Goal: Complete application form

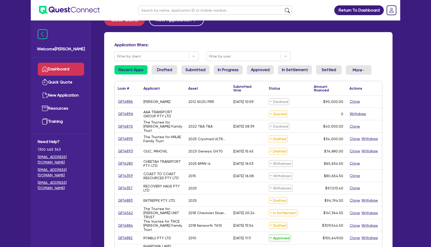
scroll to position [17, 0]
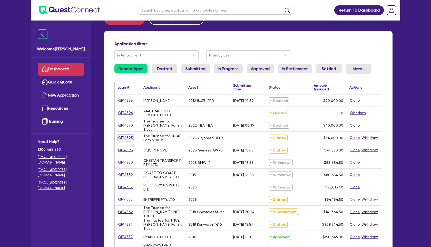
click at [126, 137] on link "QF14895" at bounding box center [125, 138] width 15 height 6
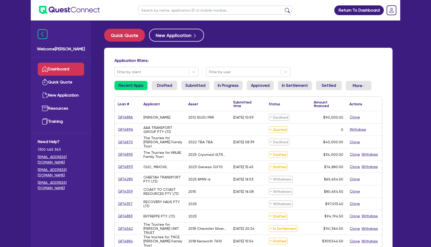
select select "SECONDARY_ASSETS"
select select "MEDICAL_DENTAL_LABORATORY_EQUIPMENT"
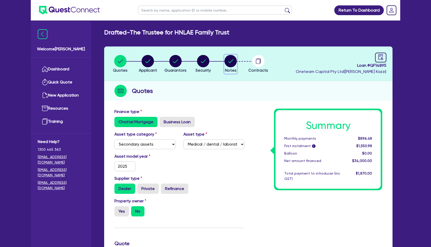
click at [233, 59] on circle "button" at bounding box center [231, 61] width 12 height 12
select select "Quest Finance - Own Book"
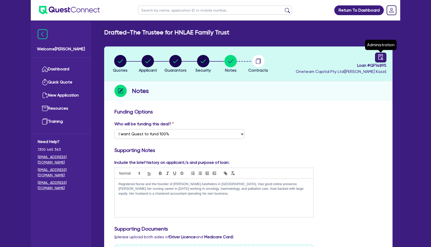
click at [376, 61] on link at bounding box center [380, 58] width 11 height 10
select select "DRAFTED_NEW"
select select "Quest Finance - Own Book"
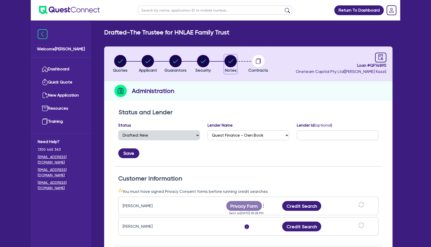
click at [235, 60] on circle "button" at bounding box center [231, 61] width 12 height 12
select select "Quest Finance - Own Book"
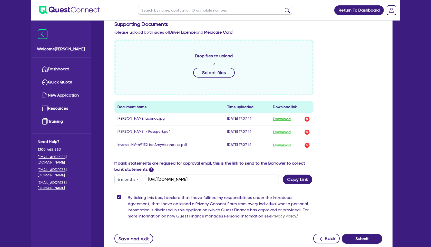
scroll to position [205, 0]
click at [219, 70] on button "Select files" at bounding box center [214, 73] width 42 height 10
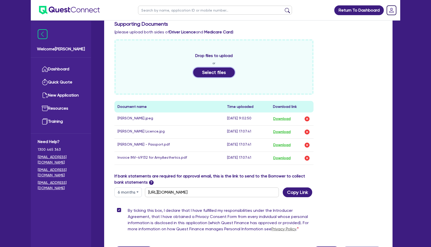
click at [214, 73] on button "Select files" at bounding box center [214, 73] width 42 height 10
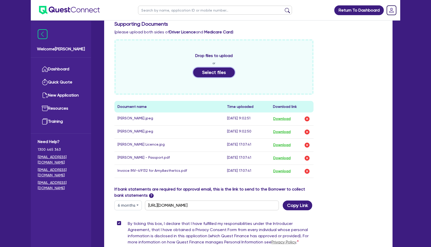
click at [224, 73] on button "Select files" at bounding box center [214, 73] width 42 height 10
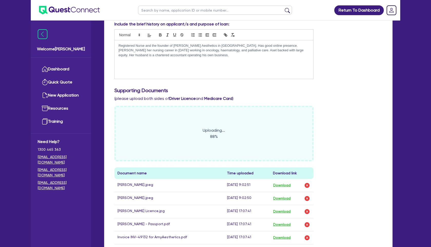
scroll to position [139, 0]
